Goal: Information Seeking & Learning: Learn about a topic

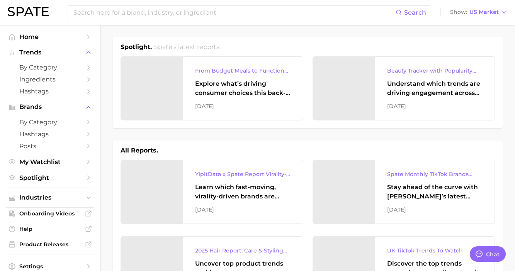
type textarea "x"
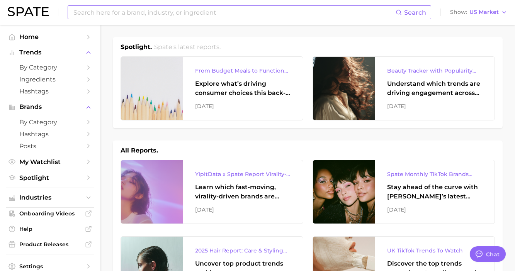
click at [108, 14] on input at bounding box center [234, 12] width 323 height 13
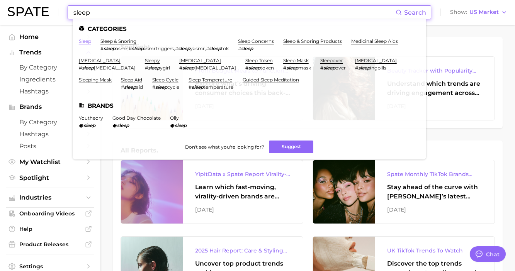
type input "sleep"
click at [84, 41] on link "sleep" at bounding box center [85, 41] width 12 height 6
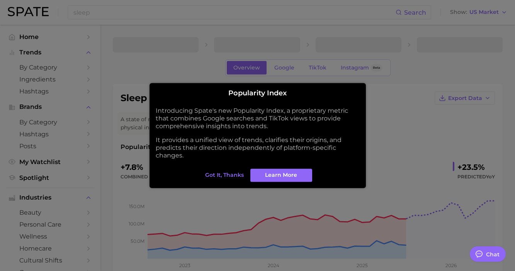
type textarea "x"
click at [230, 173] on span "Got it, thanks" at bounding box center [224, 175] width 39 height 7
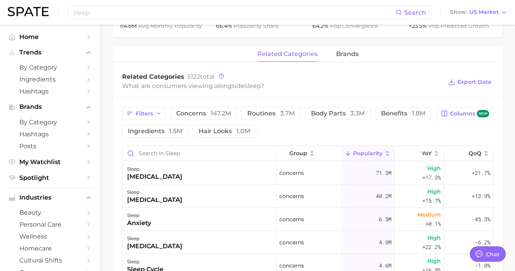
scroll to position [335, 0]
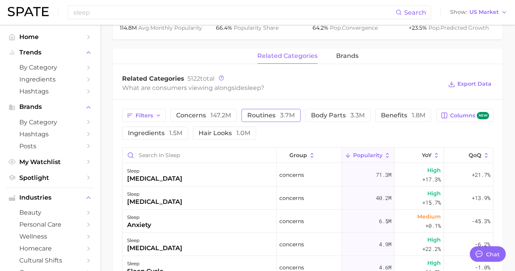
click at [271, 114] on span "routines 3.7m" at bounding box center [271, 115] width 48 height 6
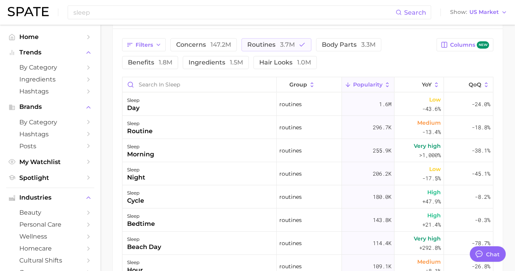
scroll to position [406, 0]
click at [147, 150] on div "morning" at bounding box center [140, 154] width 27 height 9
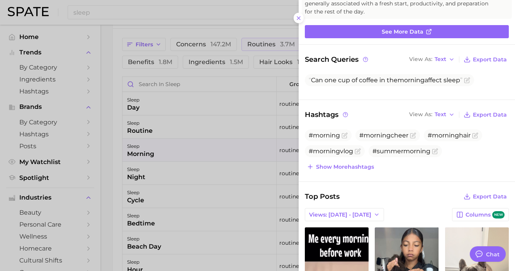
scroll to position [0, 0]
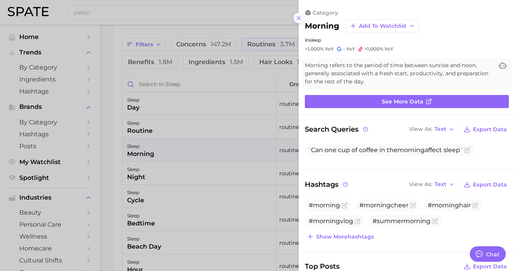
click at [298, 20] on icon at bounding box center [299, 18] width 6 height 6
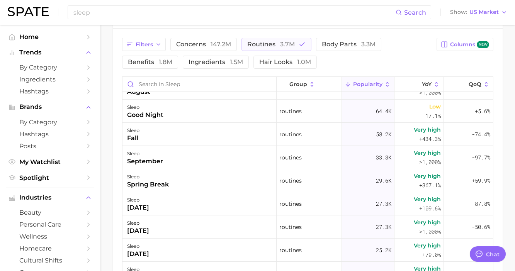
scroll to position [153, 0]
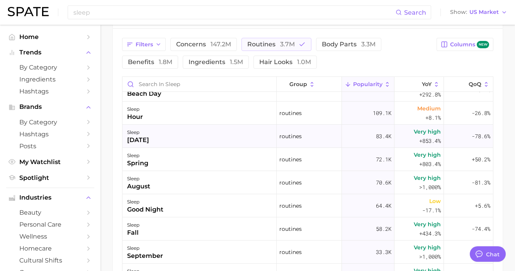
click at [211, 136] on div "sleep monday" at bounding box center [199, 136] width 154 height 23
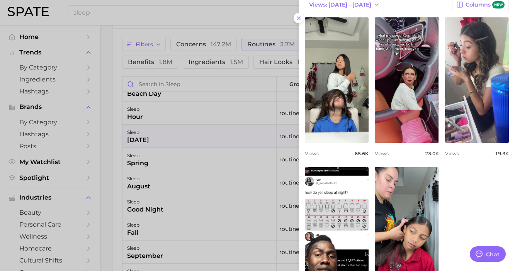
scroll to position [201, 0]
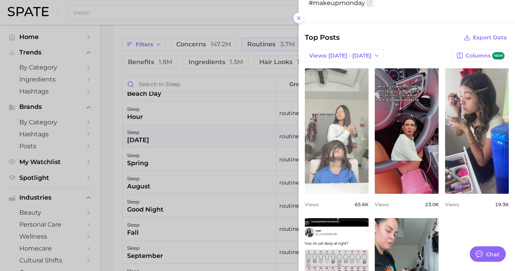
click at [328, 124] on link "view post on TikTok" at bounding box center [337, 131] width 64 height 126
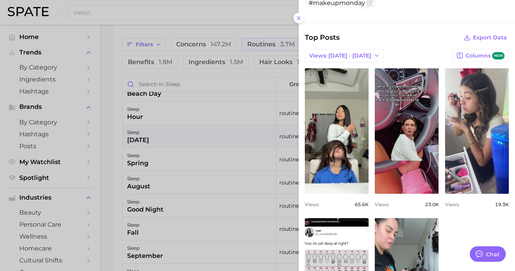
click at [299, 18] on line at bounding box center [298, 18] width 3 height 3
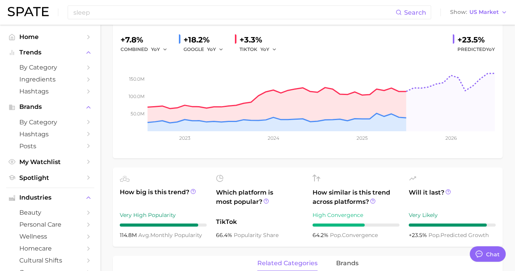
scroll to position [0, 0]
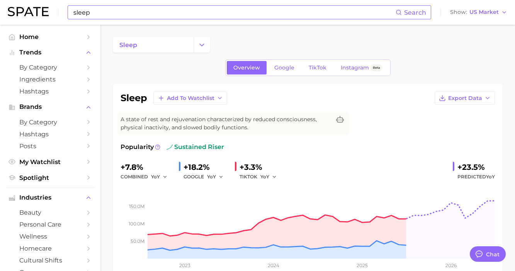
click at [135, 12] on input "sleep" at bounding box center [234, 12] width 323 height 13
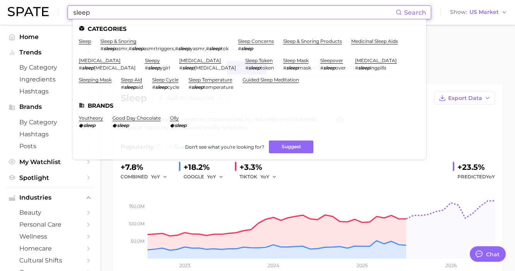
click at [107, 14] on input "sleep" at bounding box center [234, 12] width 323 height 13
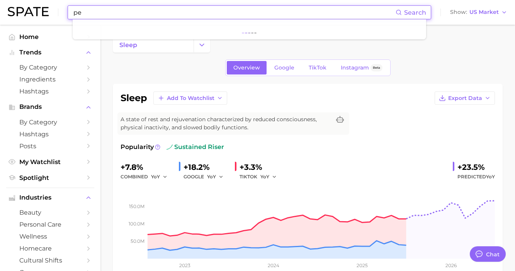
type input "p"
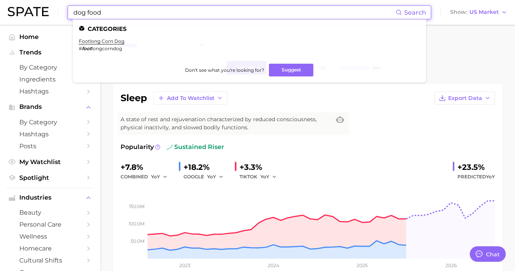
click at [94, 11] on input "dog food" at bounding box center [234, 12] width 323 height 13
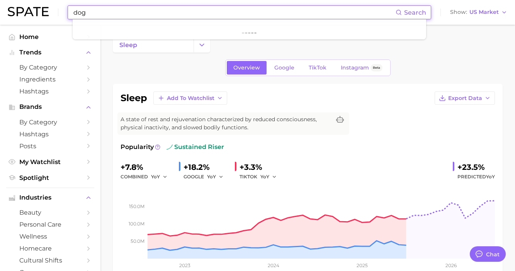
type input "dog"
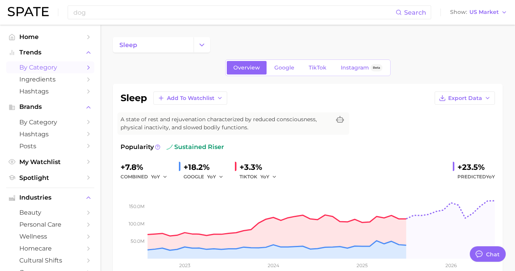
click at [42, 68] on span "by Category" at bounding box center [50, 67] width 62 height 7
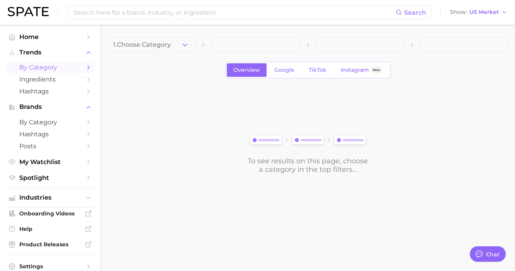
click at [87, 66] on icon "Sidebar" at bounding box center [88, 67] width 7 height 7
click at [186, 44] on polyline "button" at bounding box center [185, 45] width 4 height 2
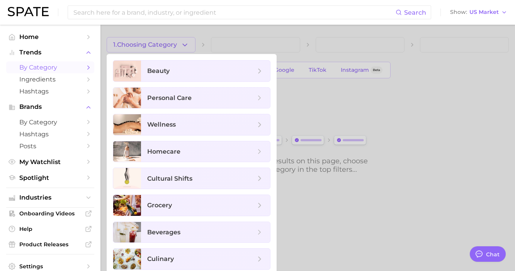
click at [309, 198] on div at bounding box center [257, 135] width 515 height 271
